Goal: Task Accomplishment & Management: Use online tool/utility

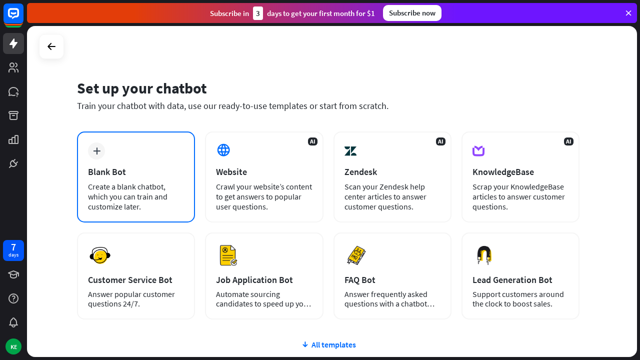
click at [96, 166] on div "Blank Bot" at bounding box center [136, 172] width 96 height 12
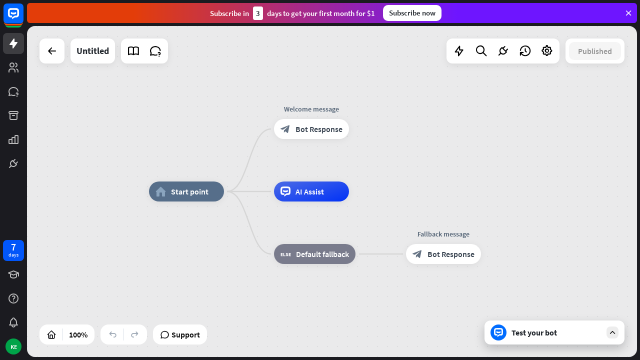
click at [272, 305] on div "home_2 Start point Welcome message block_bot_response Bot Response AI Assist bl…" at bounding box center [454, 357] width 610 height 331
click at [543, 344] on div "Test your bot" at bounding box center [555, 333] width 140 height 24
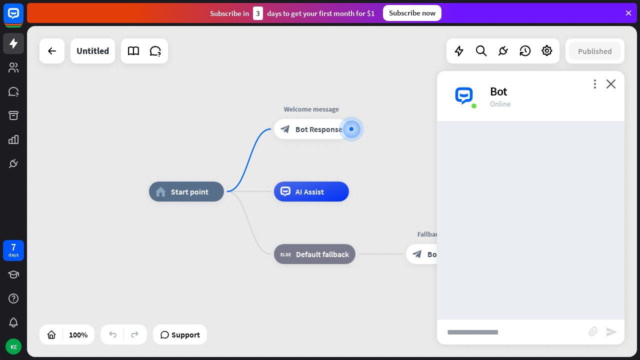
click at [541, 341] on input "text" at bounding box center [513, 332] width 152 height 25
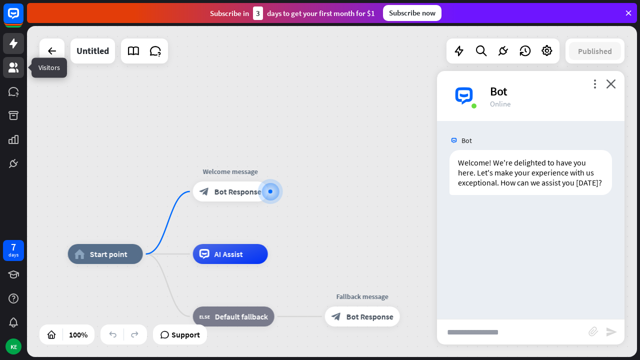
click at [9, 70] on icon at bounding box center [14, 68] width 12 height 12
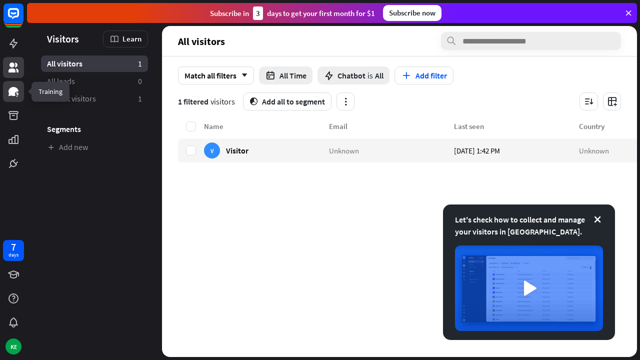
click at [12, 92] on icon at bounding box center [14, 91] width 10 height 9
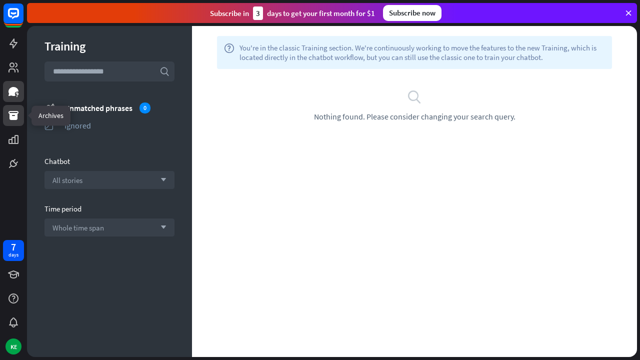
click at [10, 119] on icon at bounding box center [14, 115] width 10 height 9
